Goal: Information Seeking & Learning: Learn about a topic

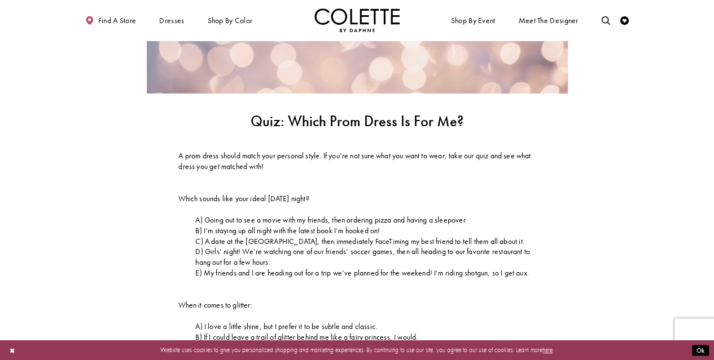
scroll to position [195, 0]
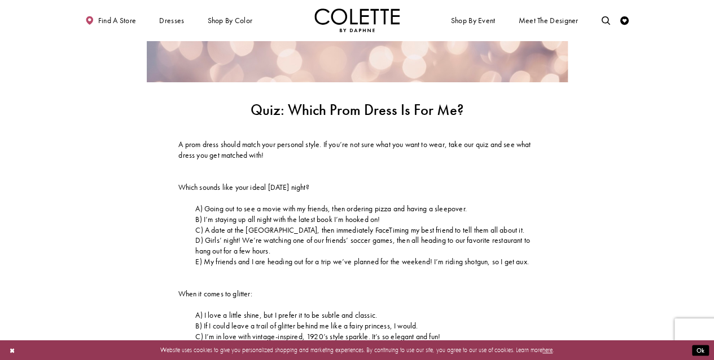
click at [273, 263] on span "E) My friends and I are heading out for a trip we’ve planned for the weekend! I…" at bounding box center [361, 262] width 333 height 10
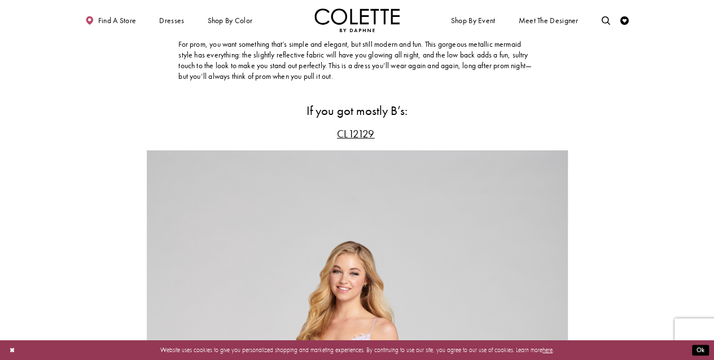
scroll to position [1733, 0]
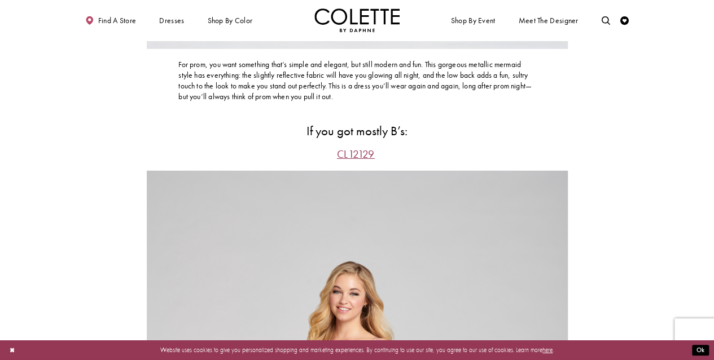
click at [353, 153] on span "CL12129" at bounding box center [356, 154] width 38 height 14
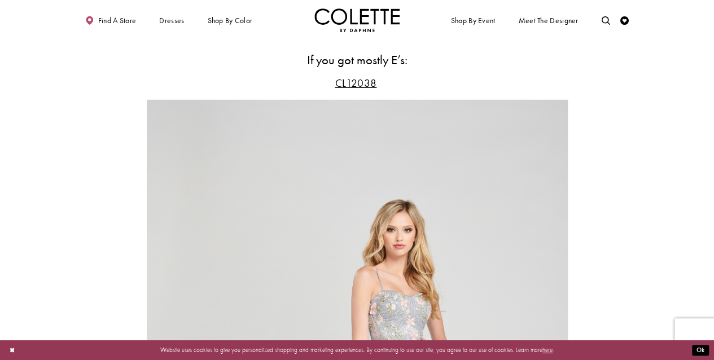
scroll to position [4062, 0]
click at [365, 85] on span "CL12038" at bounding box center [355, 84] width 42 height 14
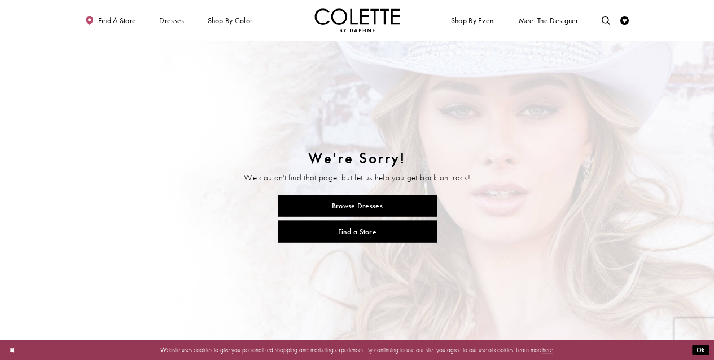
click at [345, 24] on img "Visit Home Page" at bounding box center [357, 20] width 86 height 24
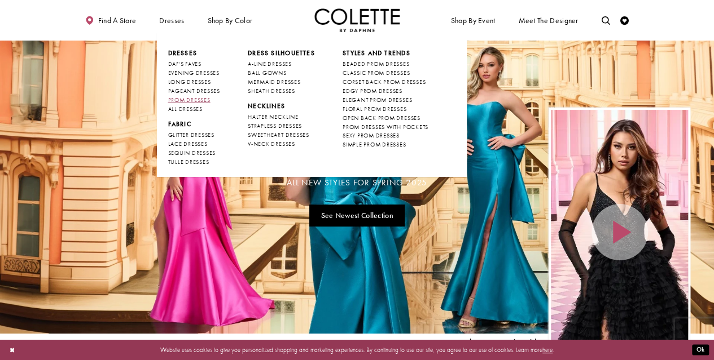
click at [173, 98] on span "PROM DRESSES" at bounding box center [189, 99] width 42 height 7
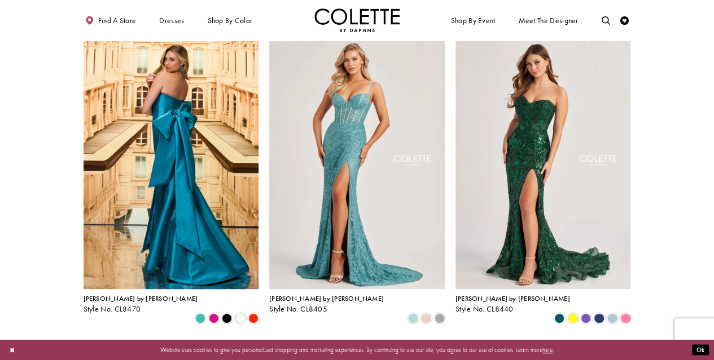
scroll to position [221, 0]
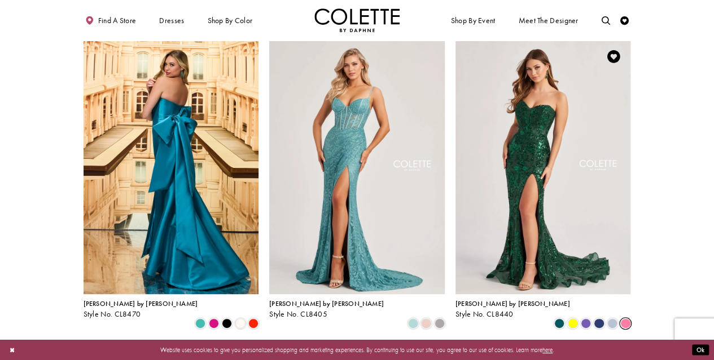
click at [621, 319] on span "Product List" at bounding box center [625, 324] width 10 height 10
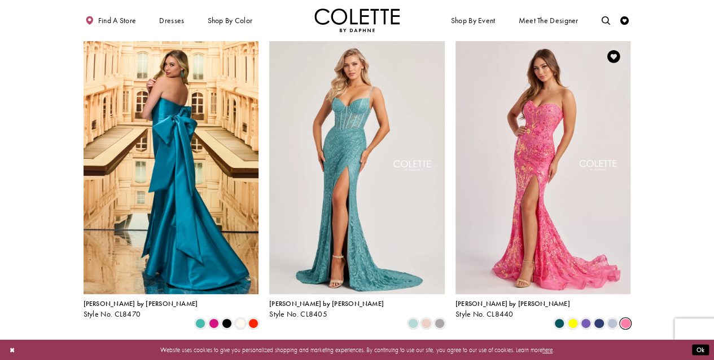
click at [609, 319] on span "Product List" at bounding box center [612, 324] width 10 height 10
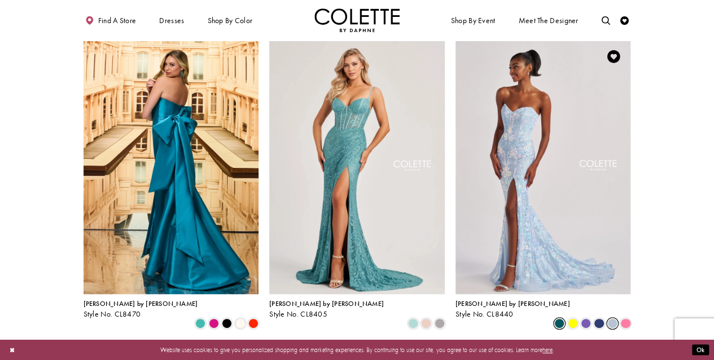
click at [554, 319] on span "Product List" at bounding box center [559, 324] width 10 height 10
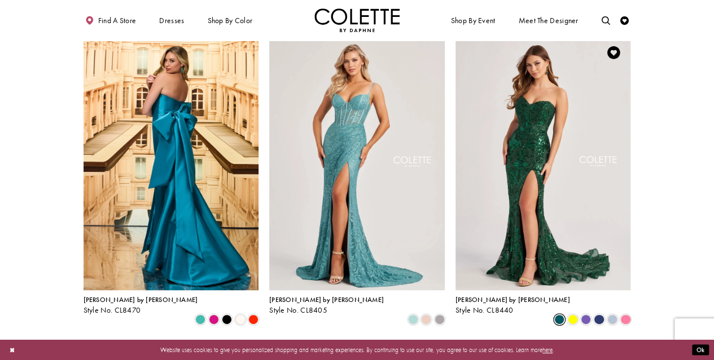
scroll to position [224, 0]
click at [199, 315] on span "Product List" at bounding box center [200, 320] width 10 height 10
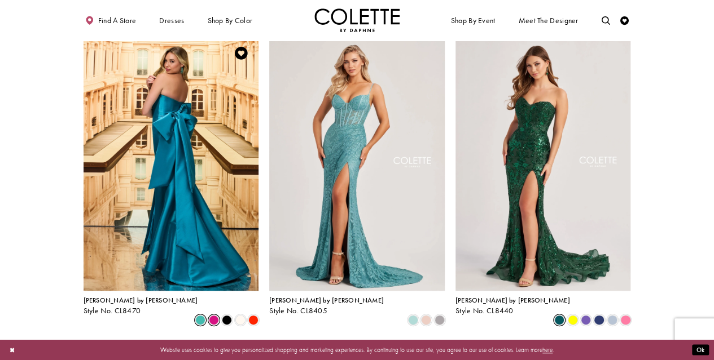
click at [219, 315] on span "Product List" at bounding box center [214, 320] width 10 height 10
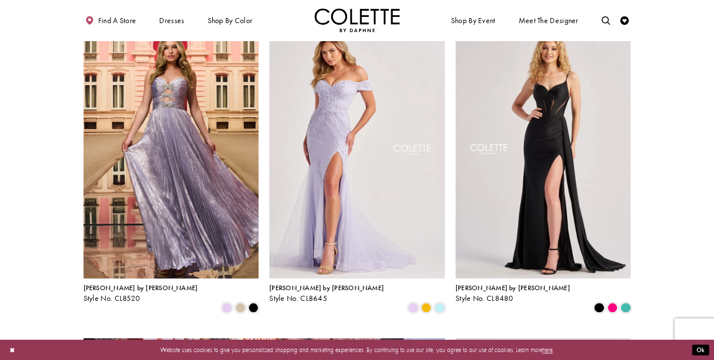
scroll to position [567, 0]
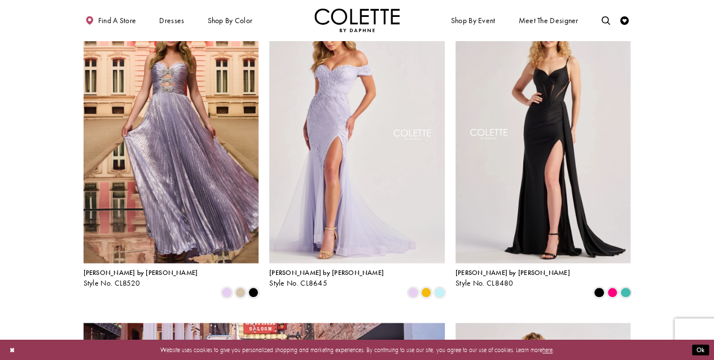
click at [425, 288] on span "Product List" at bounding box center [426, 293] width 10 height 10
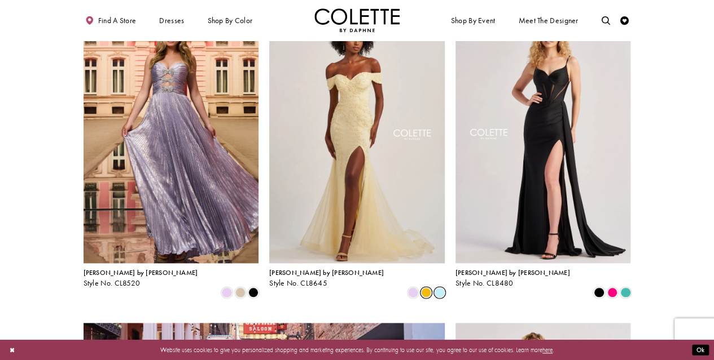
click at [439, 288] on span "Product List" at bounding box center [439, 293] width 10 height 10
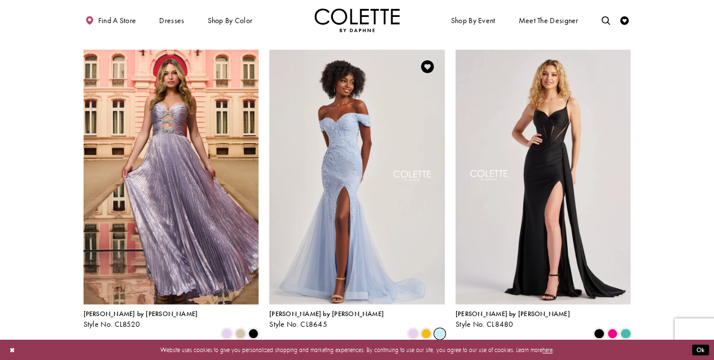
scroll to position [525, 0]
click at [414, 329] on span "Product List" at bounding box center [413, 334] width 10 height 10
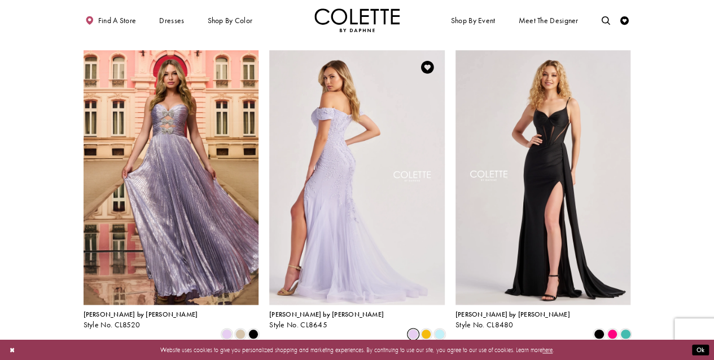
click at [408, 241] on img "Visit Colette by Daphne Style No. CL8645 Page" at bounding box center [356, 177] width 175 height 255
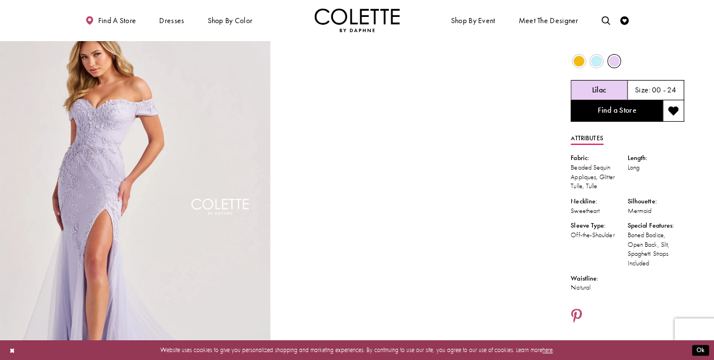
scroll to position [32, 0]
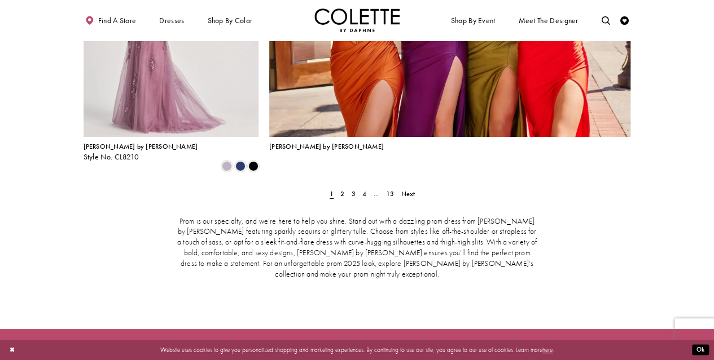
scroll to position [1953, 0]
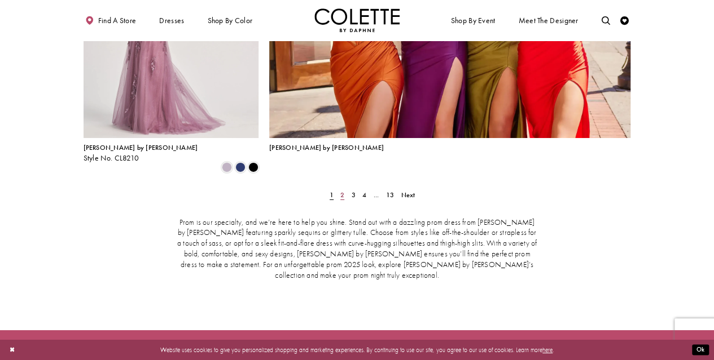
click at [341, 191] on span "2" at bounding box center [342, 195] width 4 height 9
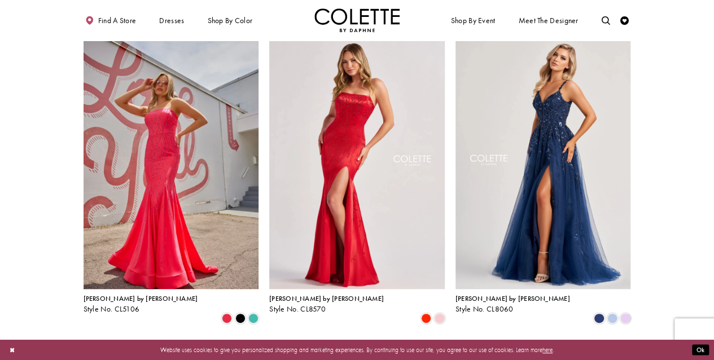
scroll to position [225, 0]
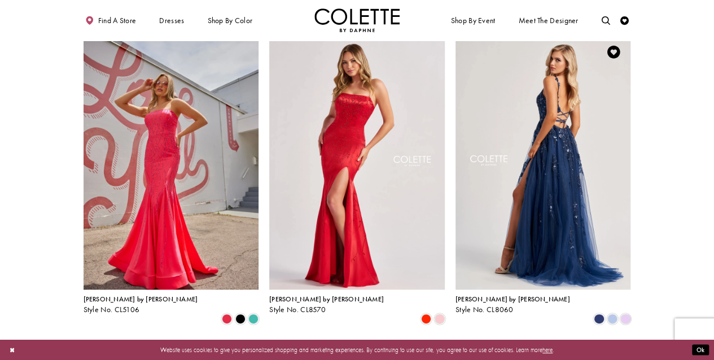
click at [542, 184] on img "Visit Colette by Daphne Style No. CL8060 Page" at bounding box center [542, 162] width 175 height 255
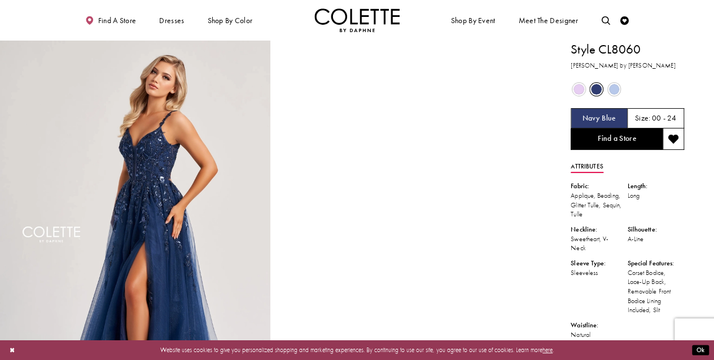
click at [610, 94] on span "Product color controls state depends on size chosen" at bounding box center [614, 89] width 11 height 11
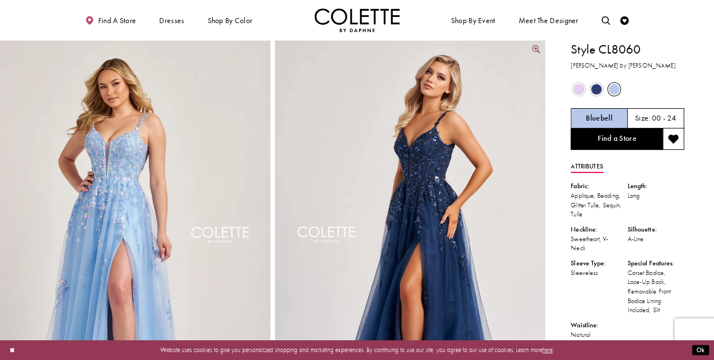
click at [430, 262] on img "Full size Style CL8060 Colette by Daphne #0 default Navy Blue frontface vertica…" at bounding box center [410, 244] width 270 height 406
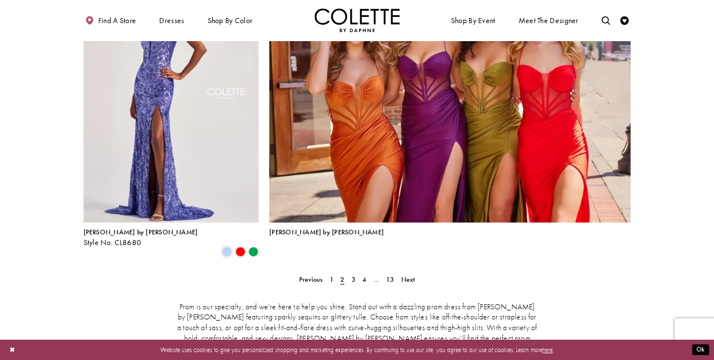
scroll to position [1868, 0]
click at [356, 274] on link "3" at bounding box center [353, 280] width 9 height 12
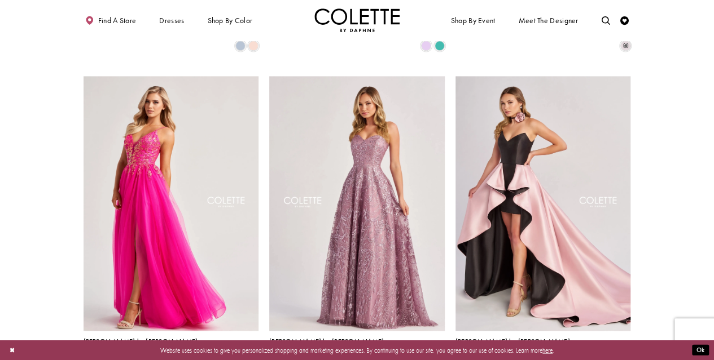
scroll to position [820, 0]
